Goal: Complete application form: Complete application form

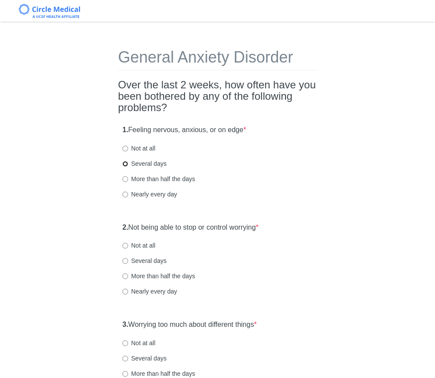
drag, startPoint x: 125, startPoint y: 163, endPoint x: 140, endPoint y: 168, distance: 16.0
click at [125, 163] on input "Several days" at bounding box center [125, 164] width 6 height 6
radio input "true"
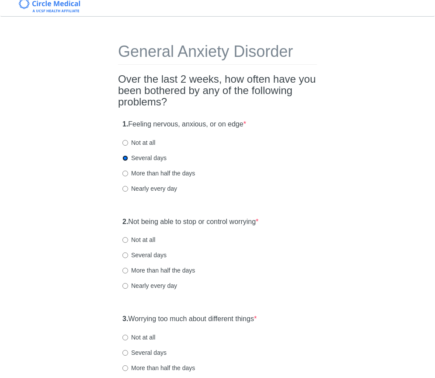
scroll to position [9, 0]
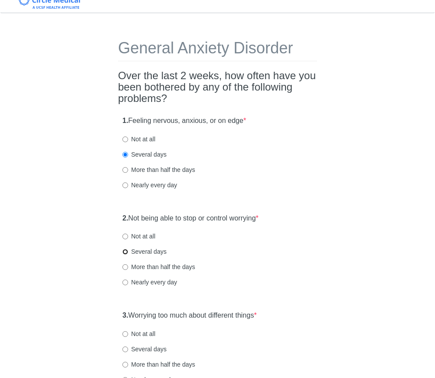
click at [123, 251] on input "Several days" at bounding box center [125, 252] width 6 height 6
radio input "true"
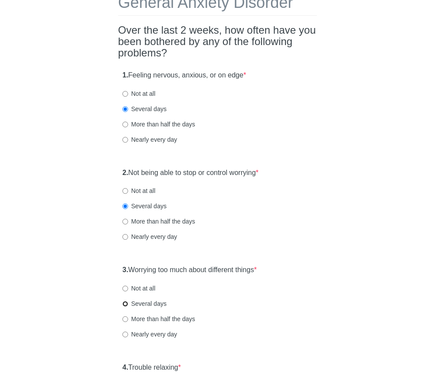
click at [127, 303] on input "Several days" at bounding box center [125, 304] width 6 height 6
radio input "true"
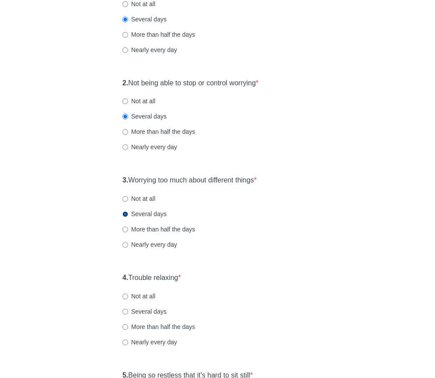
scroll to position [154, 0]
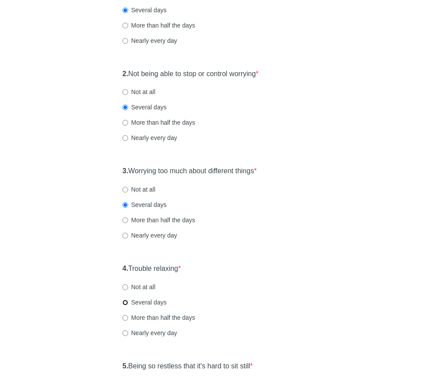
click at [125, 303] on input "Several days" at bounding box center [125, 303] width 6 height 6
radio input "true"
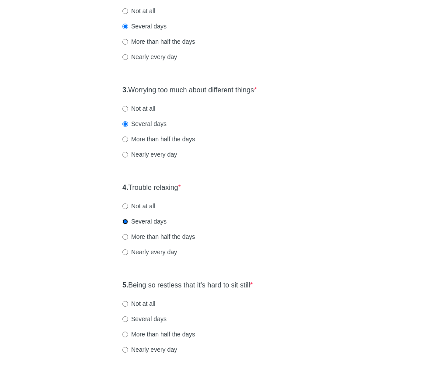
scroll to position [234, 0]
click at [124, 319] on input "Several days" at bounding box center [125, 319] width 6 height 6
radio input "true"
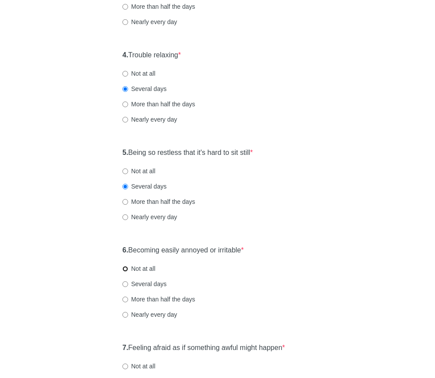
click at [126, 269] on input "Not at all" at bounding box center [125, 269] width 6 height 6
radio input "true"
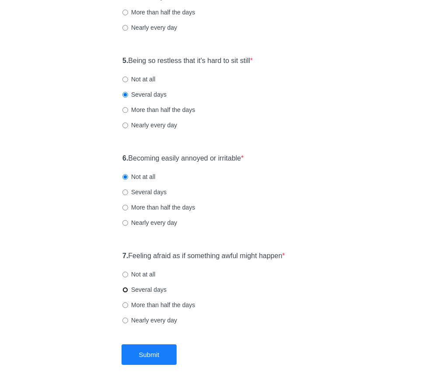
click at [127, 290] on input "Several days" at bounding box center [125, 290] width 6 height 6
radio input "true"
click at [157, 359] on button "Submit" at bounding box center [150, 354] width 56 height 21
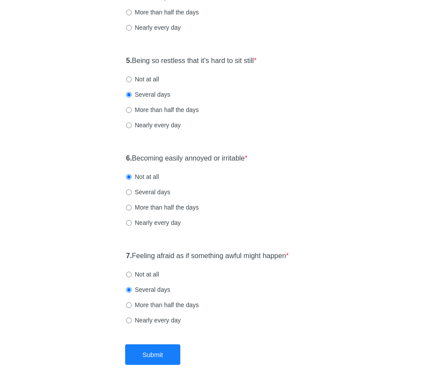
scroll to position [0, 0]
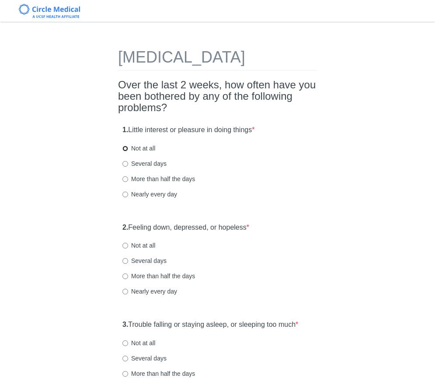
click at [126, 151] on input "Not at all" at bounding box center [125, 149] width 6 height 6
radio input "true"
click at [124, 167] on input "Several days" at bounding box center [125, 164] width 6 height 6
radio input "true"
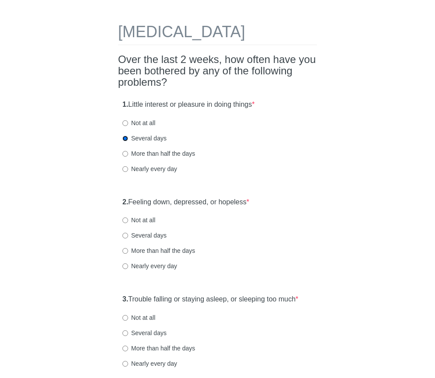
scroll to position [56, 0]
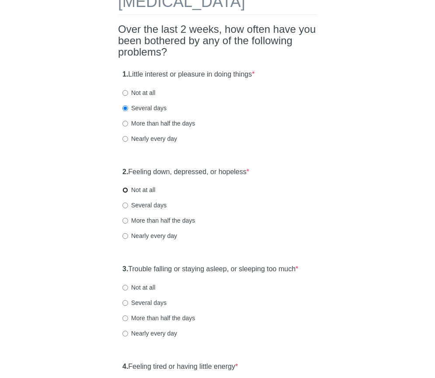
click at [124, 193] on input "Not at all" at bounding box center [125, 190] width 6 height 6
radio input "true"
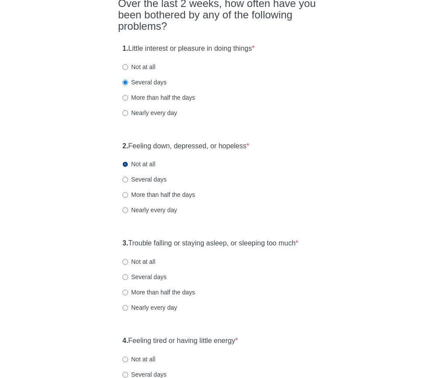
scroll to position [84, 0]
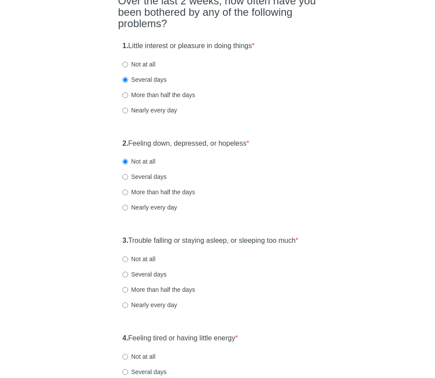
click at [128, 181] on label "Several days" at bounding box center [144, 176] width 44 height 9
click at [128, 180] on input "Several days" at bounding box center [125, 177] width 6 height 6
radio input "true"
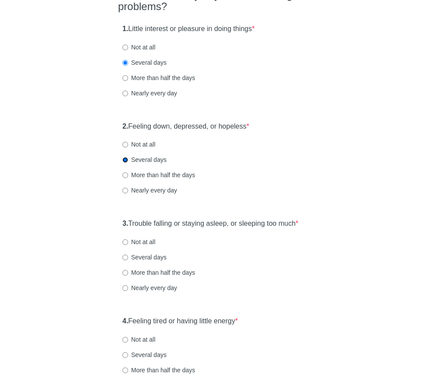
scroll to position [123, 0]
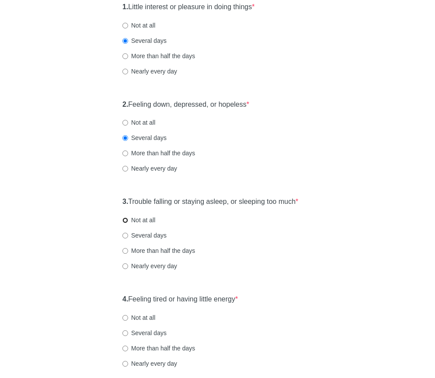
click at [126, 223] on input "Not at all" at bounding box center [125, 220] width 6 height 6
radio input "true"
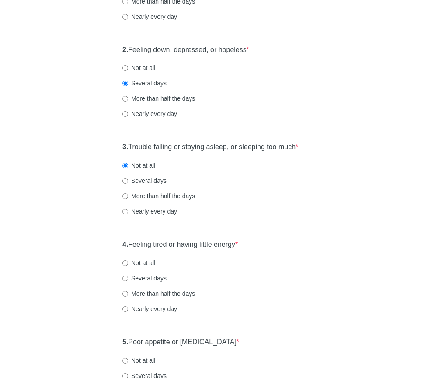
click at [126, 283] on label "Several days" at bounding box center [144, 278] width 44 height 9
click at [126, 281] on input "Several days" at bounding box center [125, 279] width 6 height 6
radio input "true"
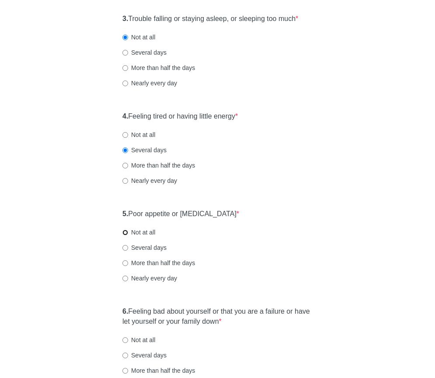
click at [125, 235] on input "Not at all" at bounding box center [125, 233] width 6 height 6
radio input "true"
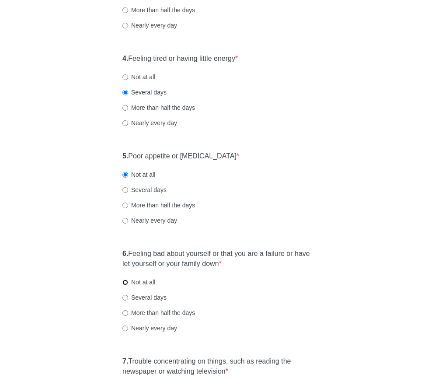
click at [125, 285] on input "Not at all" at bounding box center [125, 283] width 6 height 6
radio input "true"
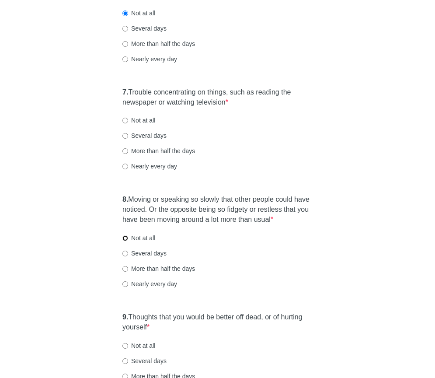
click at [126, 241] on input "Not at all" at bounding box center [125, 238] width 6 height 6
radio input "true"
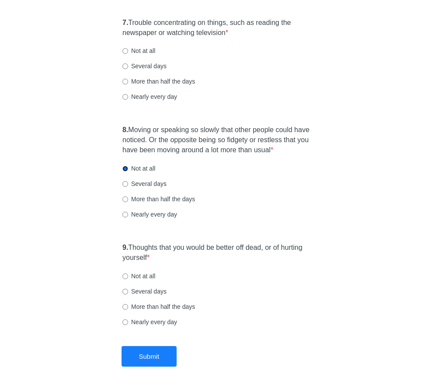
scroll to position [715, 0]
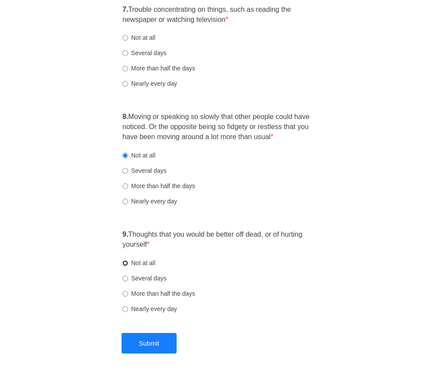
click at [126, 266] on input "Not at all" at bounding box center [125, 263] width 6 height 6
radio input "true"
click at [141, 353] on button "Submit" at bounding box center [150, 343] width 56 height 21
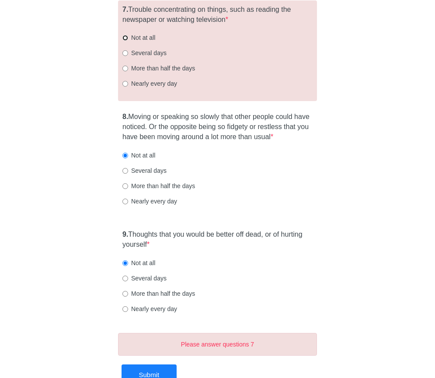
click at [125, 41] on input "Not at all" at bounding box center [125, 38] width 6 height 6
radio input "true"
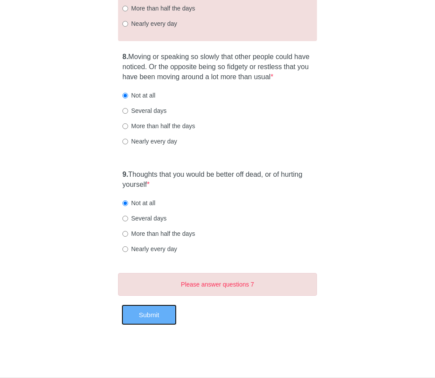
click at [151, 324] on button "Submit" at bounding box center [150, 314] width 56 height 21
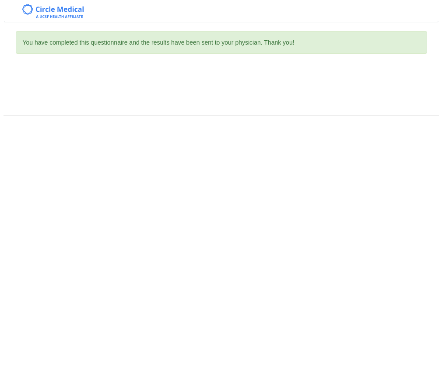
scroll to position [0, 0]
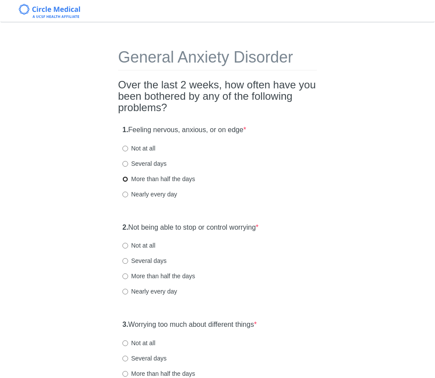
click at [127, 178] on input "More than half the days" at bounding box center [125, 179] width 6 height 6
radio input "true"
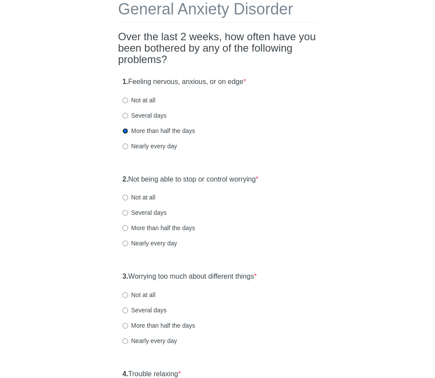
scroll to position [50, 0]
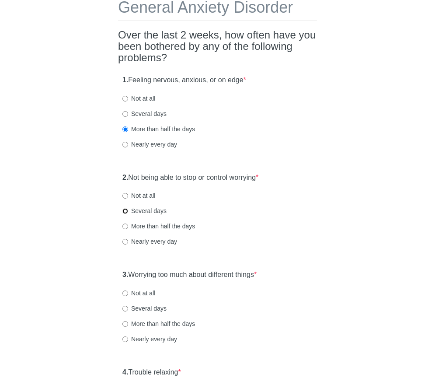
click at [123, 211] on input "Several days" at bounding box center [125, 211] width 6 height 6
radio input "true"
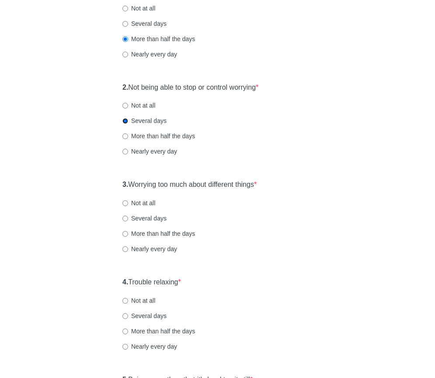
scroll to position [141, 0]
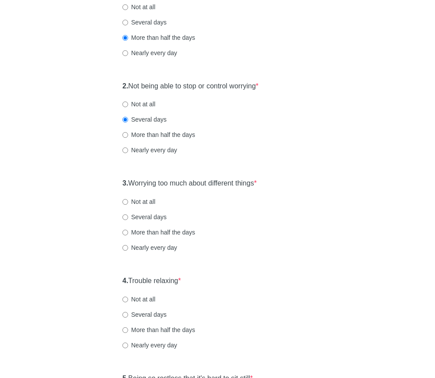
click at [129, 218] on label "Several days" at bounding box center [144, 217] width 44 height 9
click at [128, 218] on input "Several days" at bounding box center [125, 217] width 6 height 6
radio input "true"
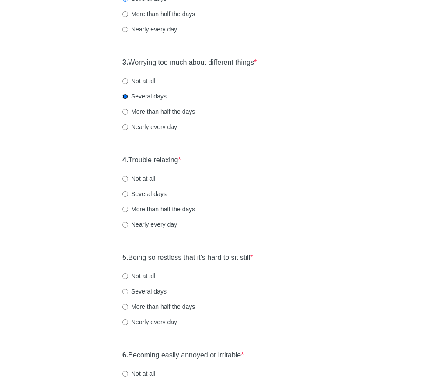
scroll to position [263, 0]
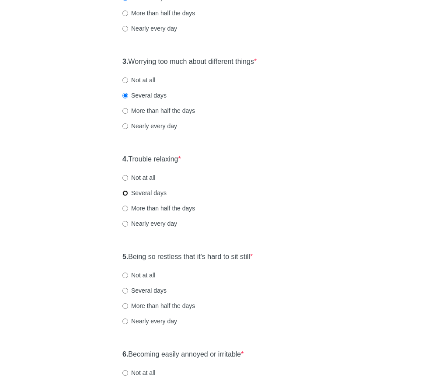
click at [127, 192] on input "Several days" at bounding box center [125, 193] width 6 height 6
radio input "true"
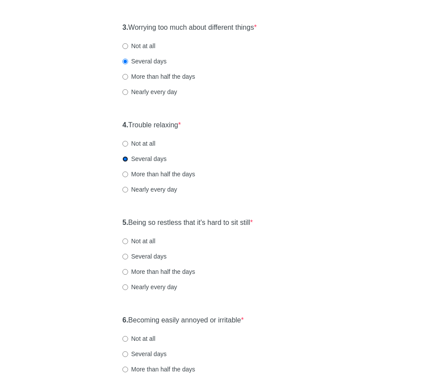
scroll to position [314, 0]
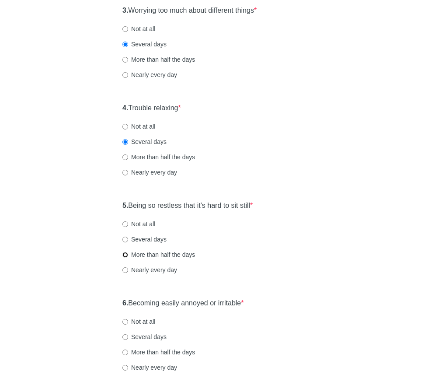
click at [126, 255] on input "More than half the days" at bounding box center [125, 255] width 6 height 6
radio input "true"
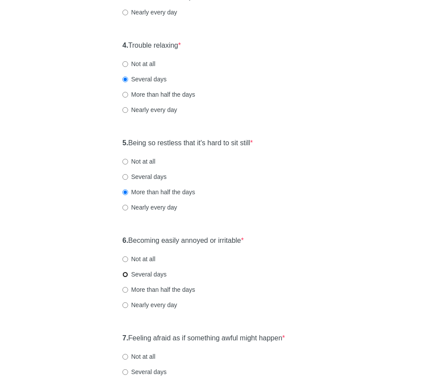
click at [124, 274] on input "Several days" at bounding box center [125, 275] width 6 height 6
radio input "true"
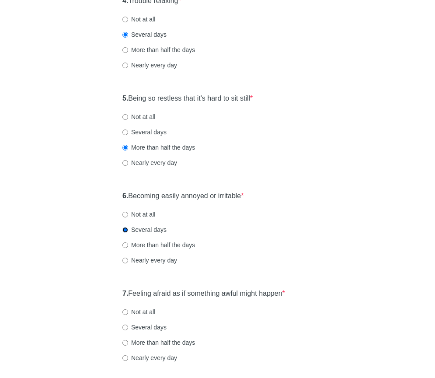
scroll to position [477, 0]
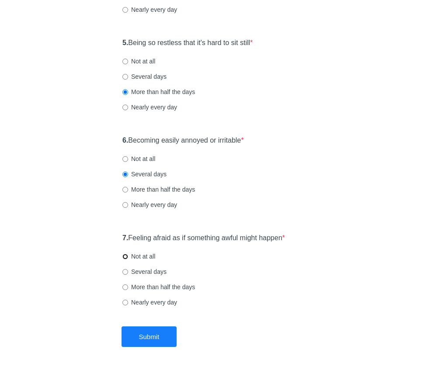
click at [126, 257] on input "Not at all" at bounding box center [125, 257] width 6 height 6
radio input "true"
click at [154, 333] on button "Submit" at bounding box center [150, 336] width 56 height 21
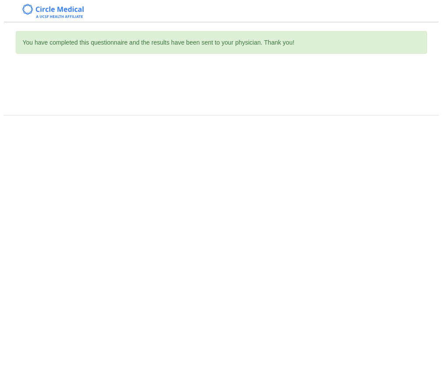
scroll to position [0, 0]
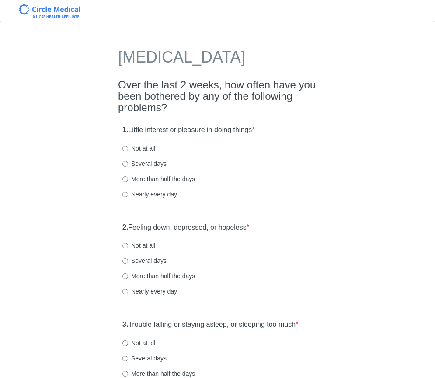
click at [178, 99] on h2 "Over the last 2 weeks, how often have you been bothered by any of the following…" at bounding box center [217, 96] width 199 height 35
click at [150, 98] on h2 "Over the last 2 weeks, how often have you been bothered by any of the following…" at bounding box center [217, 96] width 199 height 35
drag, startPoint x: 119, startPoint y: 101, endPoint x: 218, endPoint y: 106, distance: 99.0
click at [218, 106] on h2 "Over the last 2 weeks, how often have you been bothered by any of the following…" at bounding box center [217, 96] width 199 height 35
click at [231, 104] on h2 "Over the last 2 weeks, how often have you been bothered by any of the following…" at bounding box center [217, 96] width 199 height 35
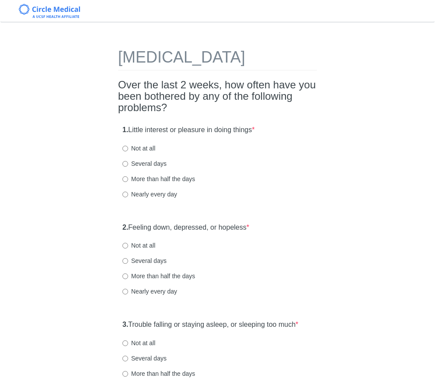
click at [207, 96] on h2 "Over the last 2 weeks, how often have you been bothered by any of the following…" at bounding box center [217, 96] width 199 height 35
click at [180, 100] on h2 "Over the last 2 weeks, how often have you been bothered by any of the following…" at bounding box center [217, 96] width 199 height 35
click at [175, 108] on h2 "Over the last 2 weeks, how often have you been bothered by any of the following…" at bounding box center [217, 96] width 199 height 35
click at [212, 106] on h2 "Over the last 2 weeks, how often have you been bothered by any of the following…" at bounding box center [217, 96] width 199 height 35
click at [222, 106] on h2 "Over the last 2 weeks, how often have you been bothered by any of the following…" at bounding box center [217, 96] width 199 height 35
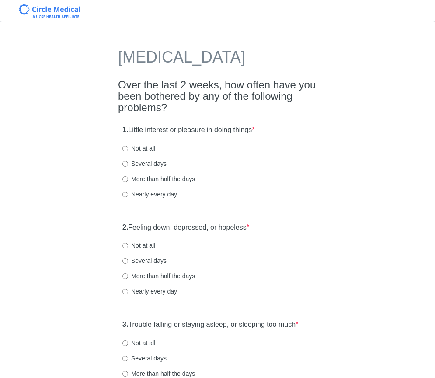
click at [179, 107] on h2 "Over the last 2 weeks, how often have you been bothered by any of the following…" at bounding box center [217, 96] width 199 height 35
click at [154, 107] on h2 "Over the last 2 weeks, how often have you been bothered by any of the following…" at bounding box center [217, 96] width 199 height 35
click at [131, 105] on h2 "Over the last 2 weeks, how often have you been bothered by any of the following…" at bounding box center [217, 96] width 199 height 35
click at [143, 103] on h2 "Over the last 2 weeks, how often have you been bothered by any of the following…" at bounding box center [217, 96] width 199 height 35
click at [126, 183] on label "More than half the days" at bounding box center [158, 179] width 73 height 9
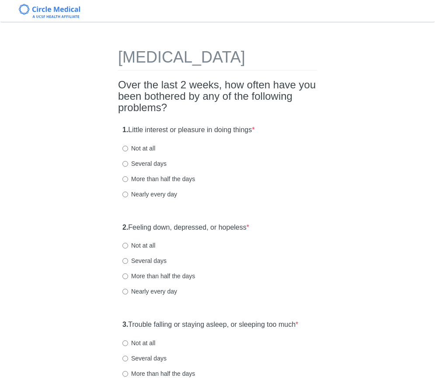
click at [126, 182] on input "More than half the days" at bounding box center [125, 179] width 6 height 6
radio input "true"
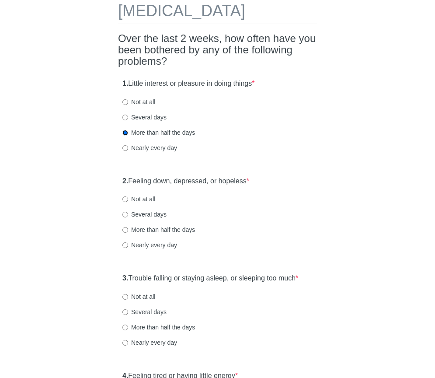
scroll to position [114, 0]
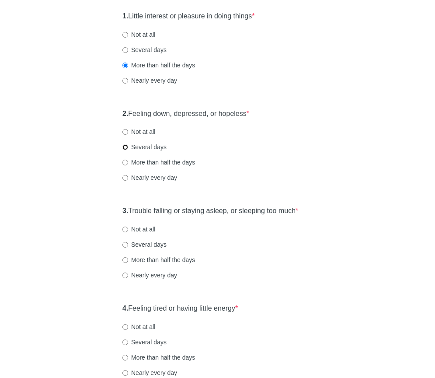
drag, startPoint x: 123, startPoint y: 164, endPoint x: 141, endPoint y: 169, distance: 18.6
click at [123, 150] on input "Several days" at bounding box center [125, 147] width 6 height 6
radio input "true"
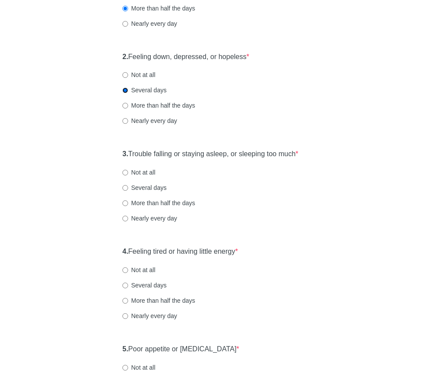
scroll to position [191, 0]
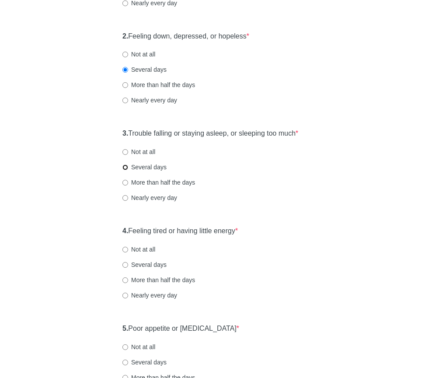
click at [126, 170] on input "Several days" at bounding box center [125, 167] width 6 height 6
radio input "true"
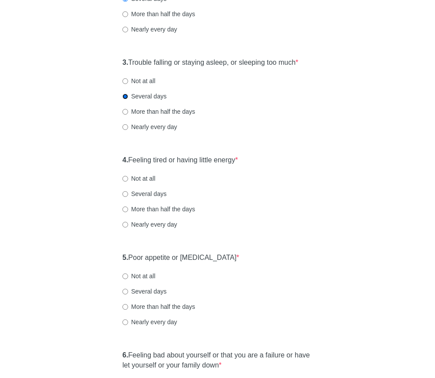
scroll to position [272, 0]
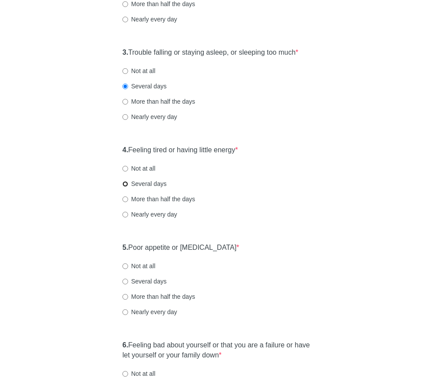
click at [126, 187] on input "Several days" at bounding box center [125, 184] width 6 height 6
radio input "true"
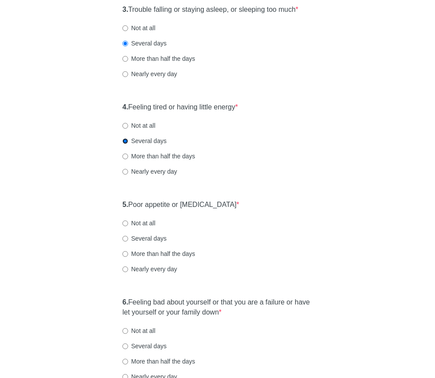
scroll to position [317, 0]
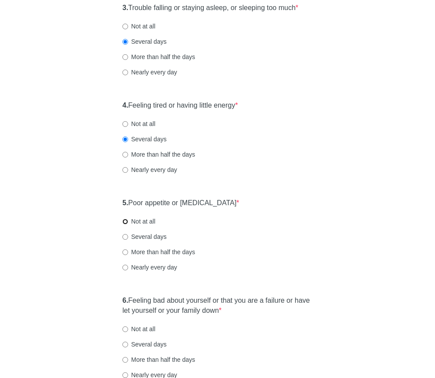
click at [126, 224] on input "Not at all" at bounding box center [125, 222] width 6 height 6
radio input "true"
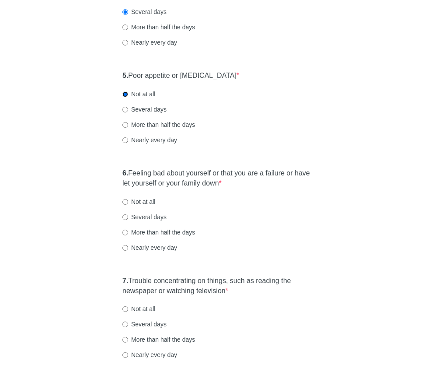
scroll to position [446, 0]
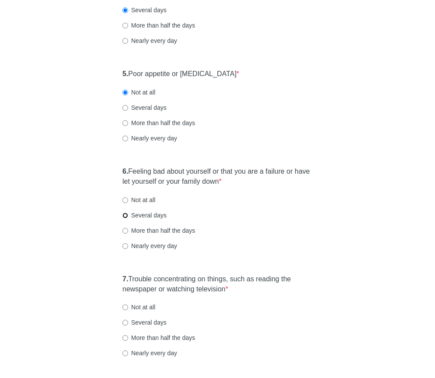
click at [125, 218] on input "Several days" at bounding box center [125, 216] width 6 height 6
radio input "true"
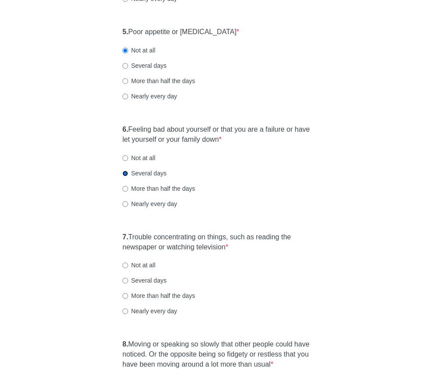
scroll to position [488, 0]
click at [126, 314] on input "Nearly every day" at bounding box center [125, 311] width 6 height 6
radio input "true"
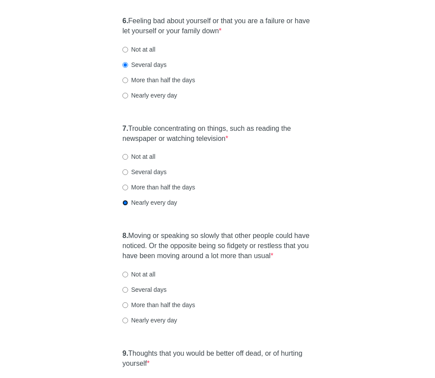
scroll to position [645, 0]
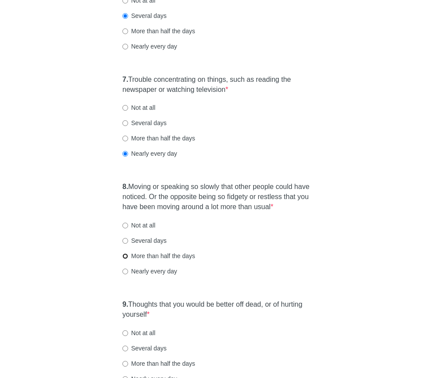
click at [126, 259] on input "More than half the days" at bounding box center [125, 256] width 6 height 6
radio input "true"
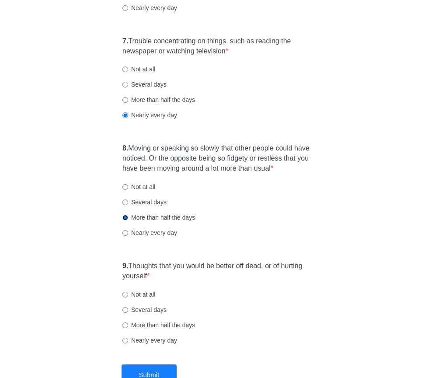
scroll to position [685, 0]
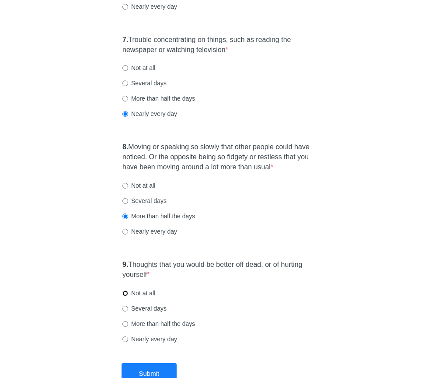
click at [124, 296] on input "Not at all" at bounding box center [125, 293] width 6 height 6
radio input "true"
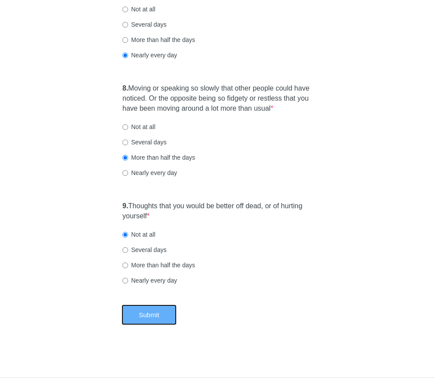
click at [149, 317] on button "Submit" at bounding box center [150, 314] width 56 height 21
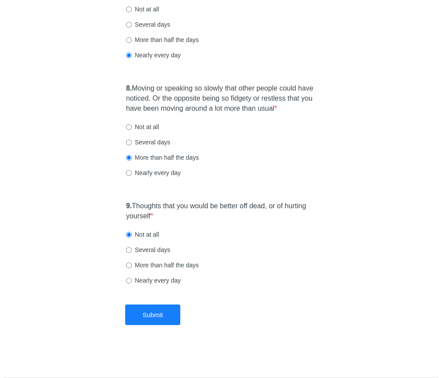
scroll to position [0, 0]
